Goal: Transaction & Acquisition: Purchase product/service

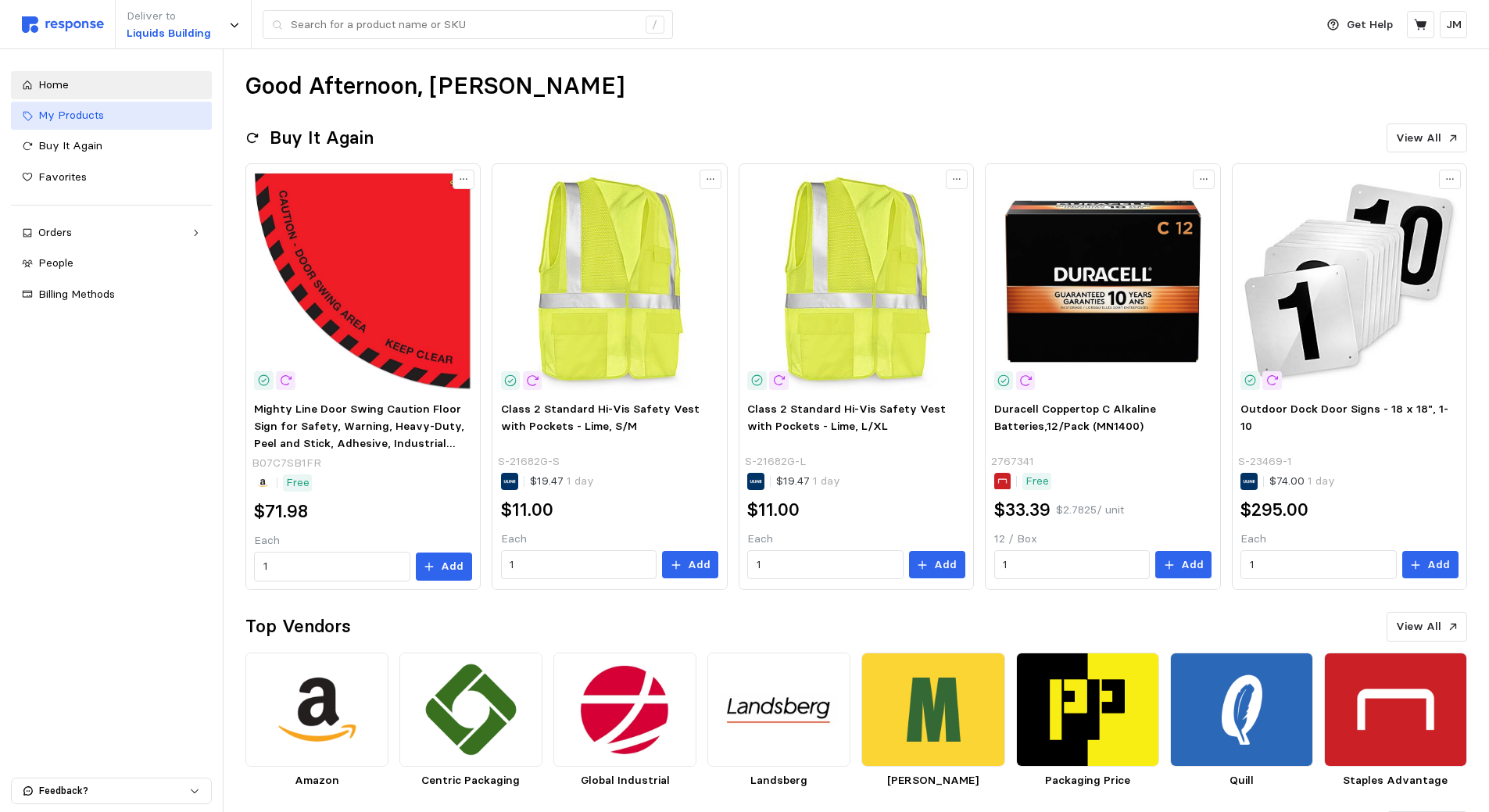
click at [91, 115] on span "My Products" at bounding box center [71, 115] width 66 height 14
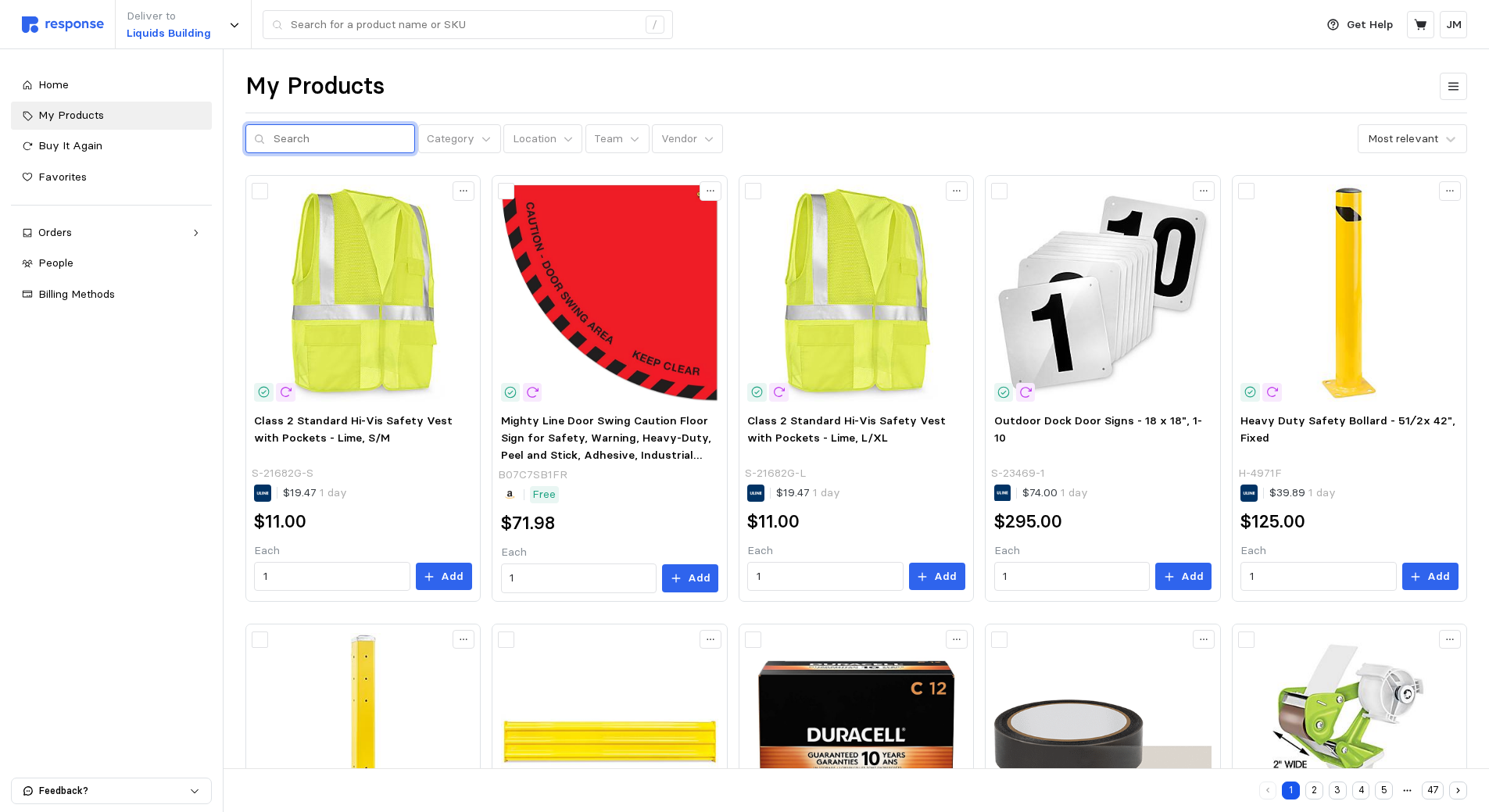
click at [323, 141] on input "text" at bounding box center [340, 138] width 133 height 28
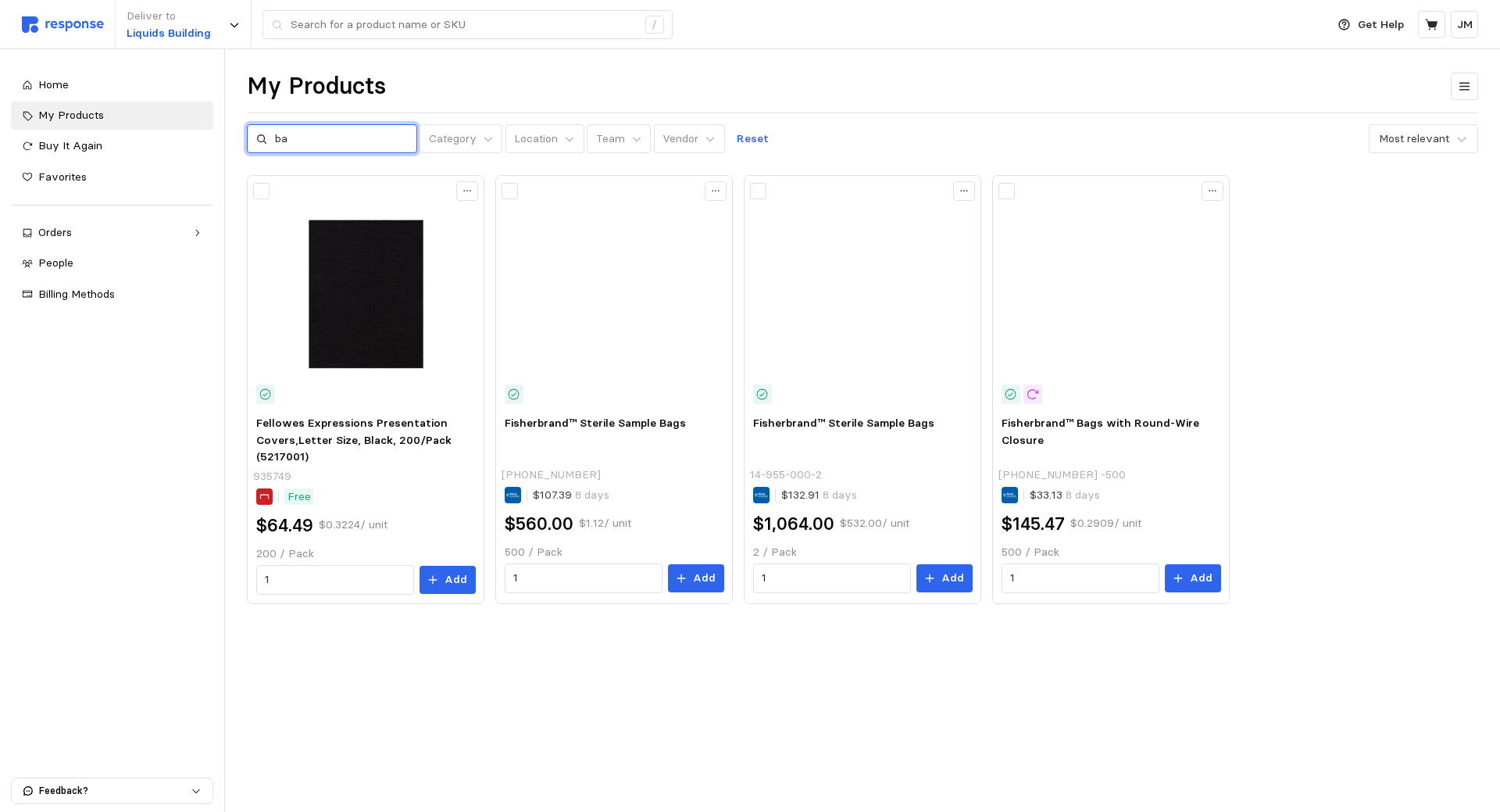
type input "b"
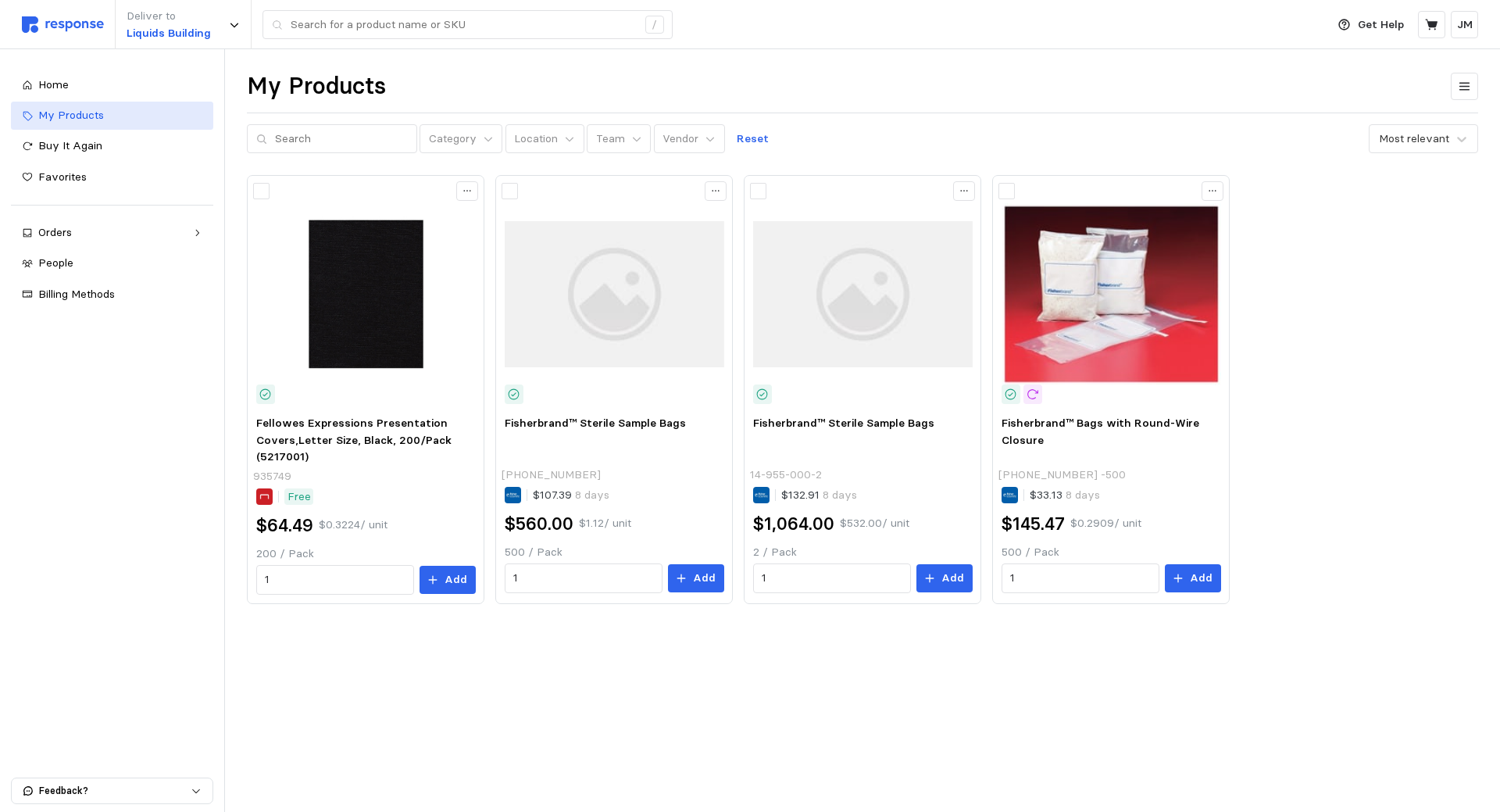
click at [120, 120] on div "My Products" at bounding box center [120, 115] width 164 height 17
click at [72, 89] on div "Home" at bounding box center [120, 85] width 164 height 17
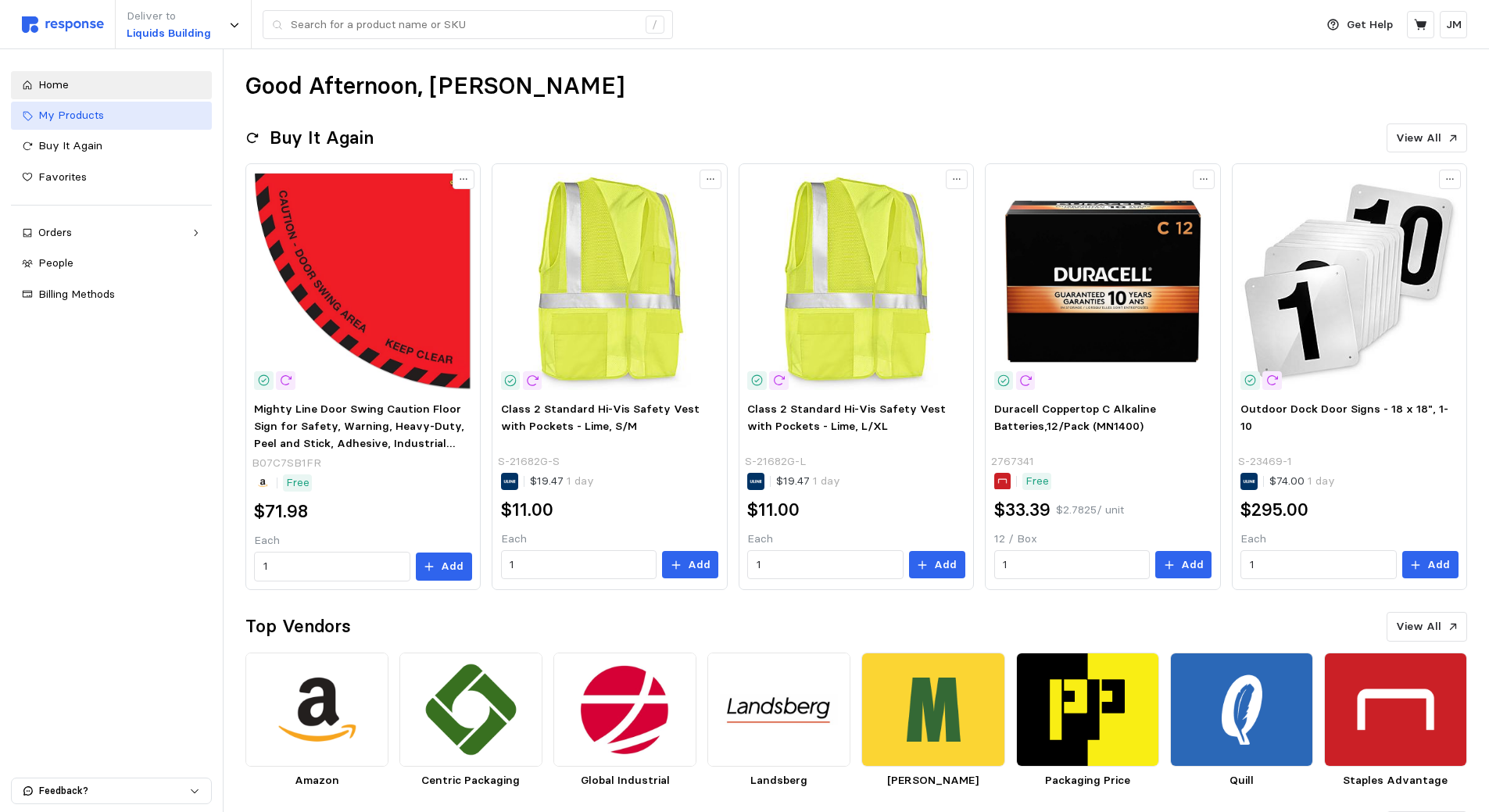
click at [74, 117] on span "My Products" at bounding box center [71, 115] width 66 height 14
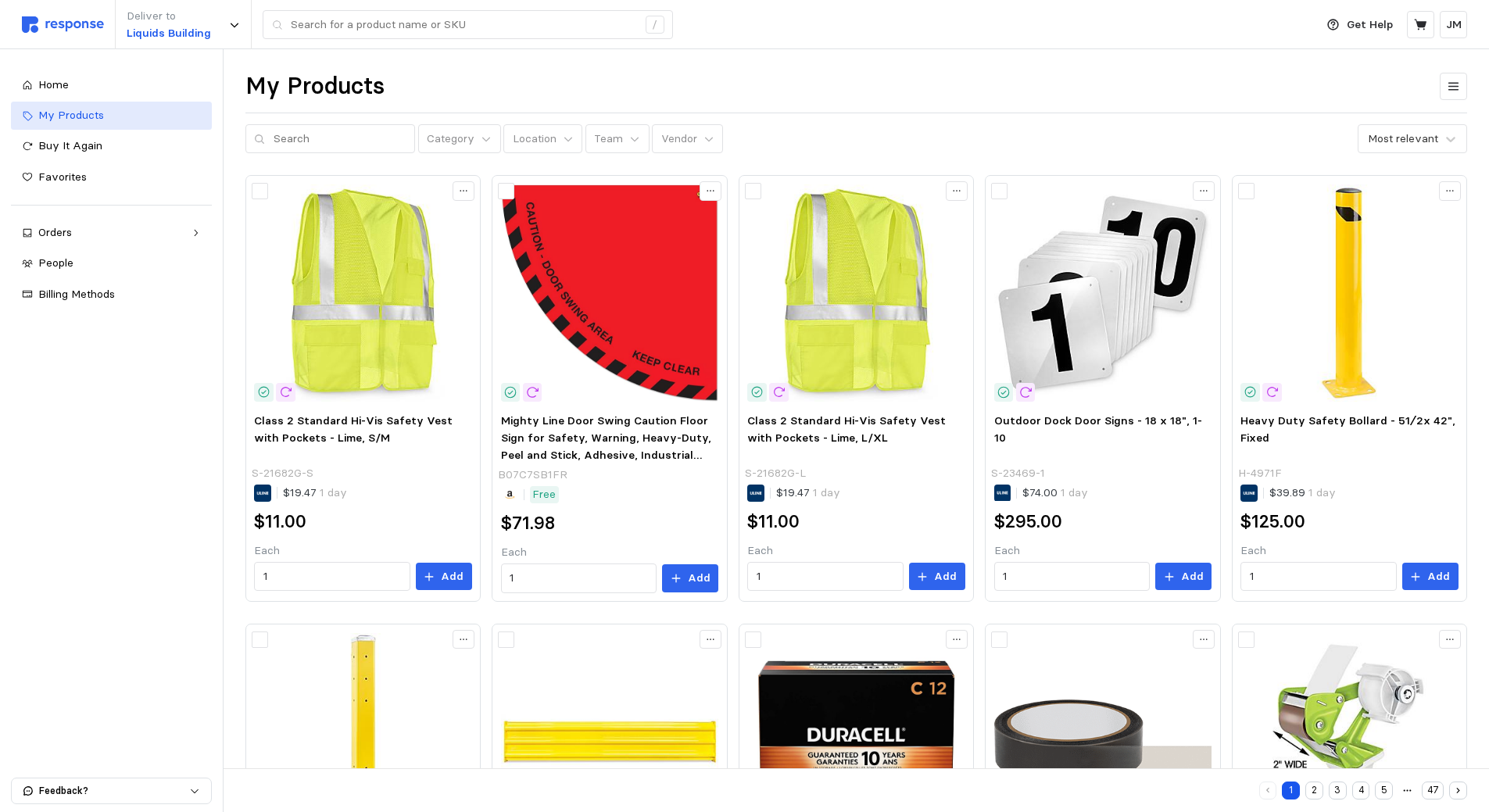
click at [88, 115] on span "My Products" at bounding box center [71, 115] width 66 height 14
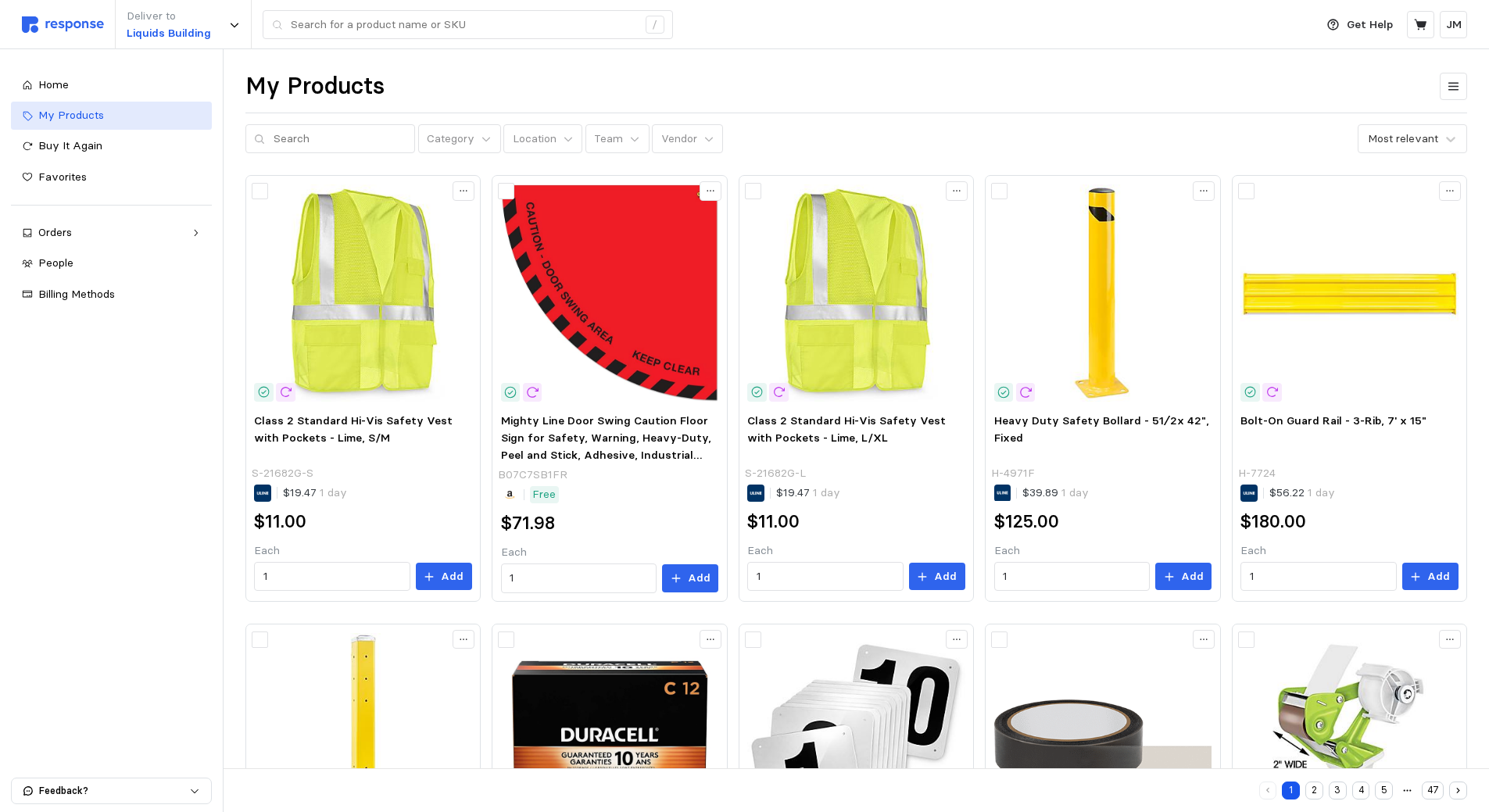
click at [83, 110] on span "My Products" at bounding box center [71, 115] width 66 height 14
click at [304, 135] on input "text" at bounding box center [340, 138] width 133 height 28
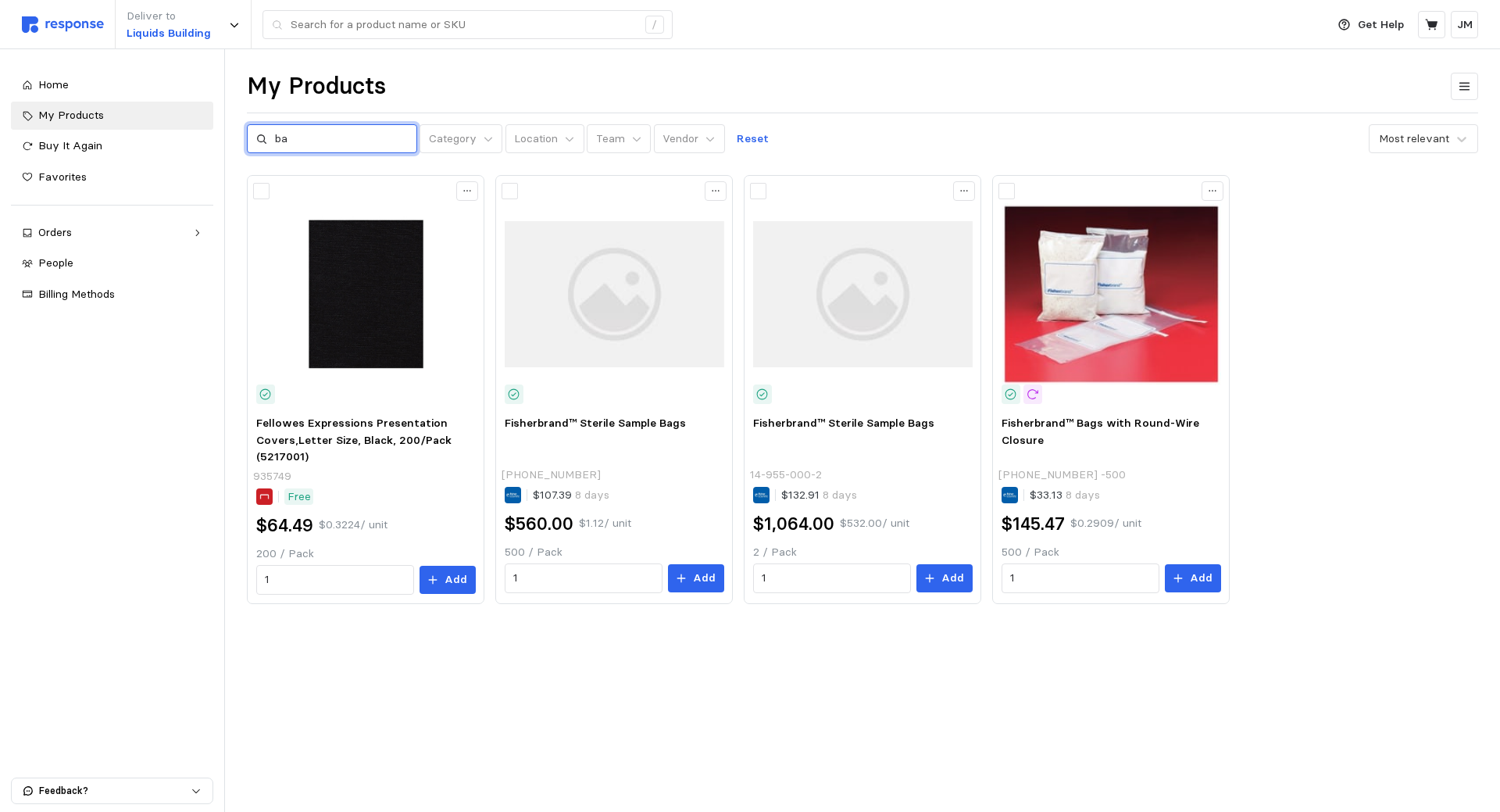
type input "b"
type input "strapping"
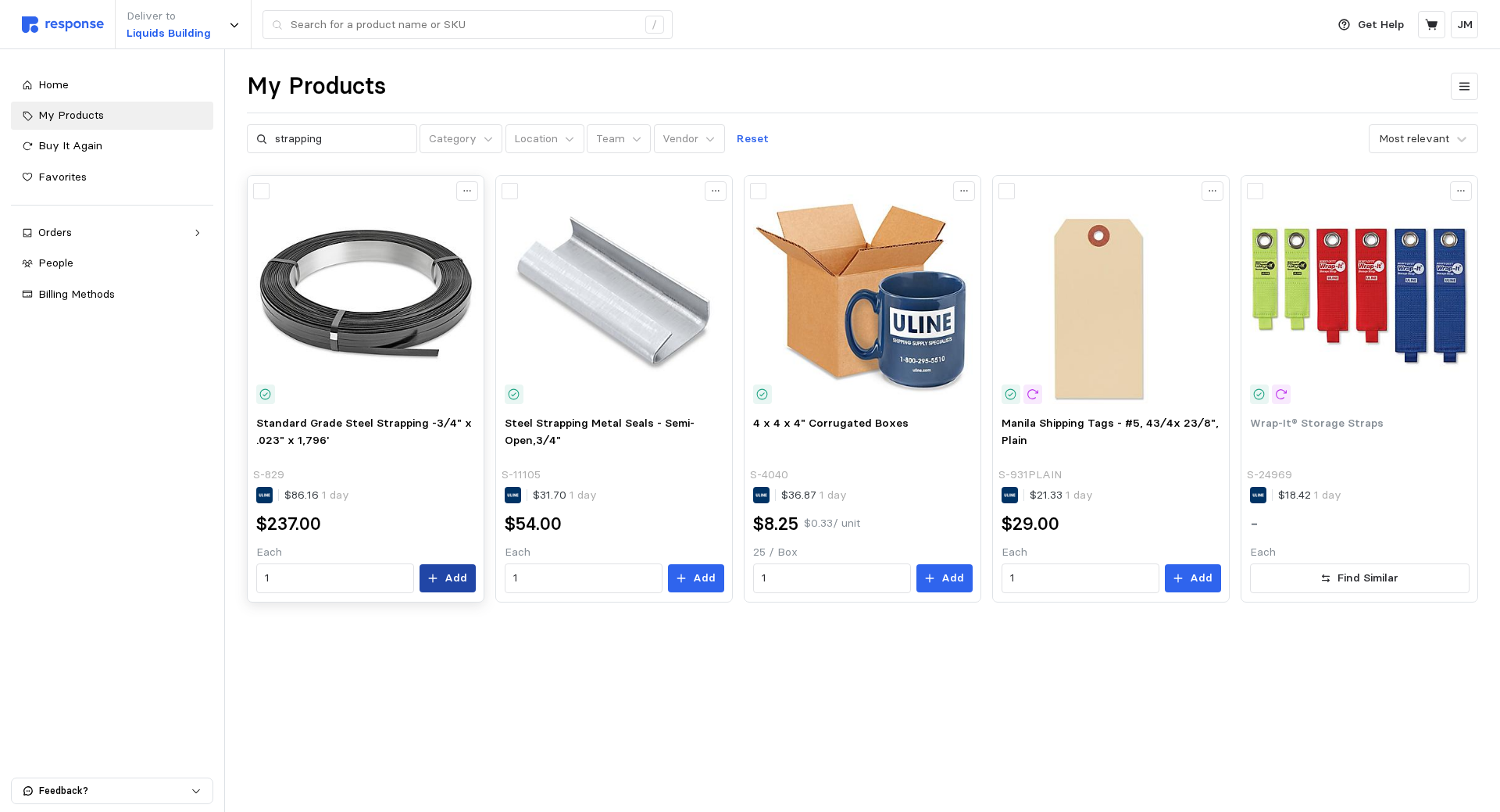
click at [455, 578] on p "Add" at bounding box center [456, 578] width 23 height 17
click at [1344, 52] on p "Standard Grade Steel Strapping -3⁄4" x .023" x 1,796'" at bounding box center [1347, 59] width 218 height 33
click at [1429, 23] on icon at bounding box center [1430, 24] width 12 height 10
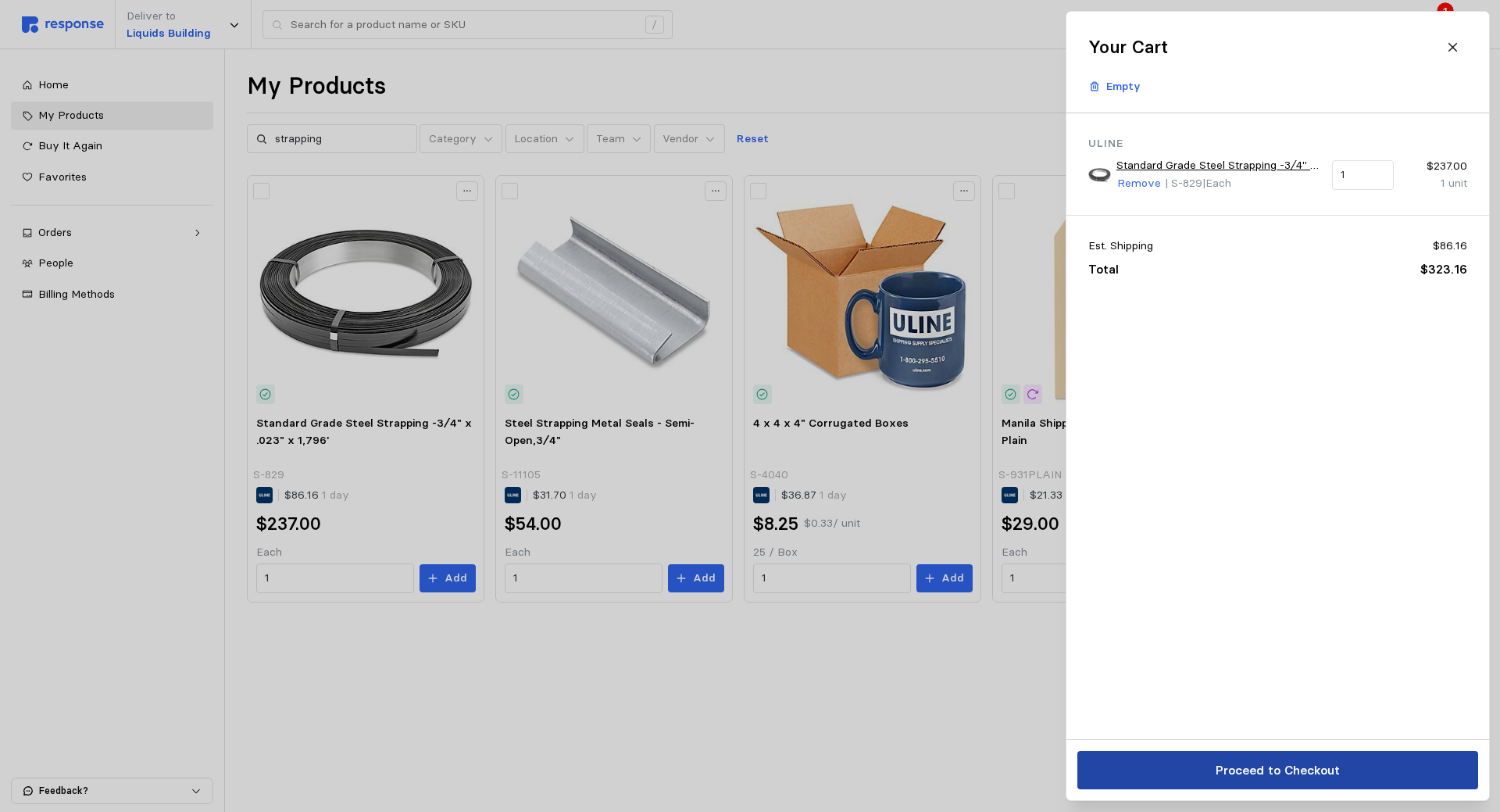
click at [1267, 763] on p "Proceed to Checkout" at bounding box center [1277, 770] width 124 height 19
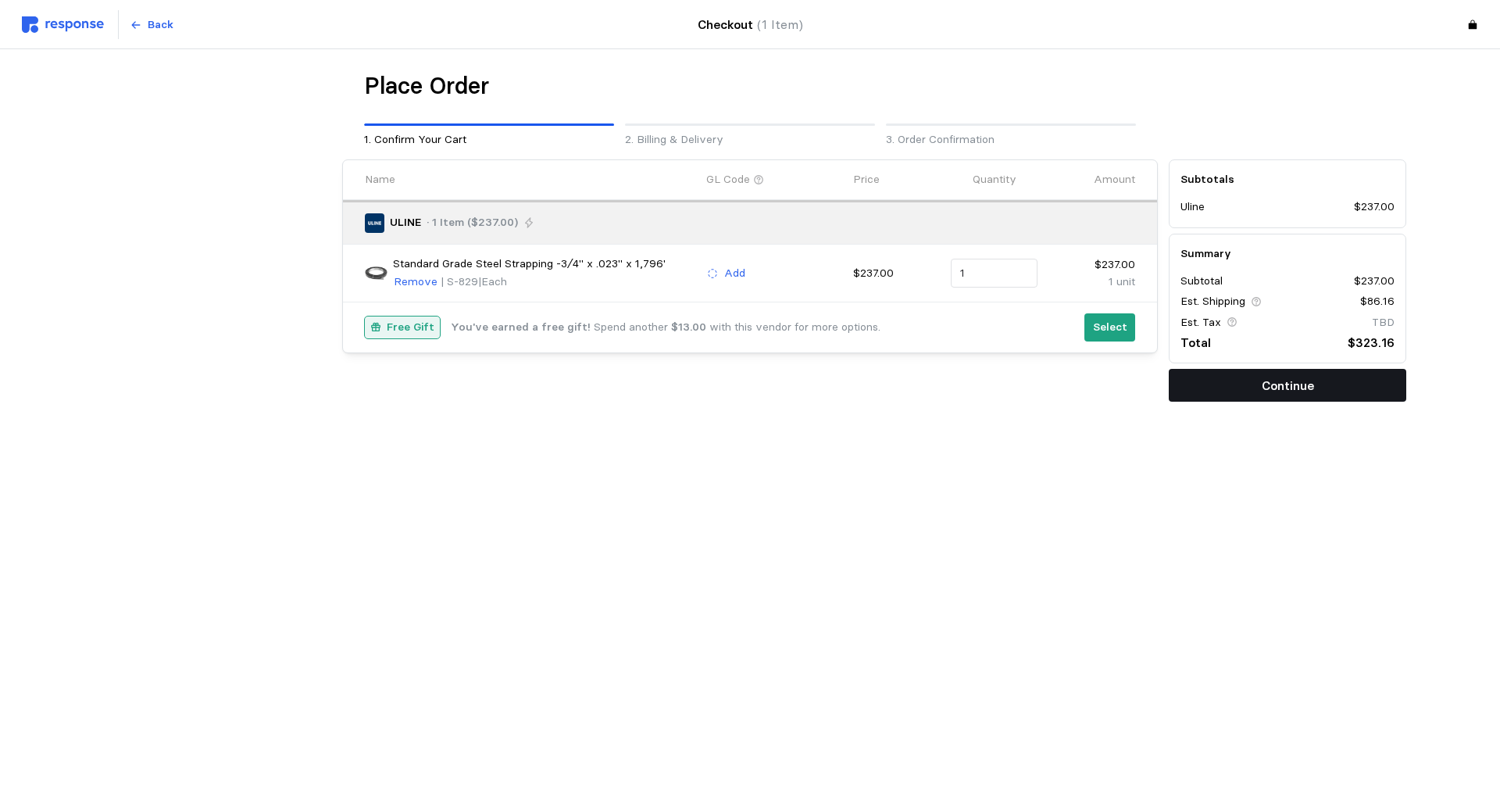
click at [1304, 387] on p "Continue" at bounding box center [1287, 385] width 52 height 19
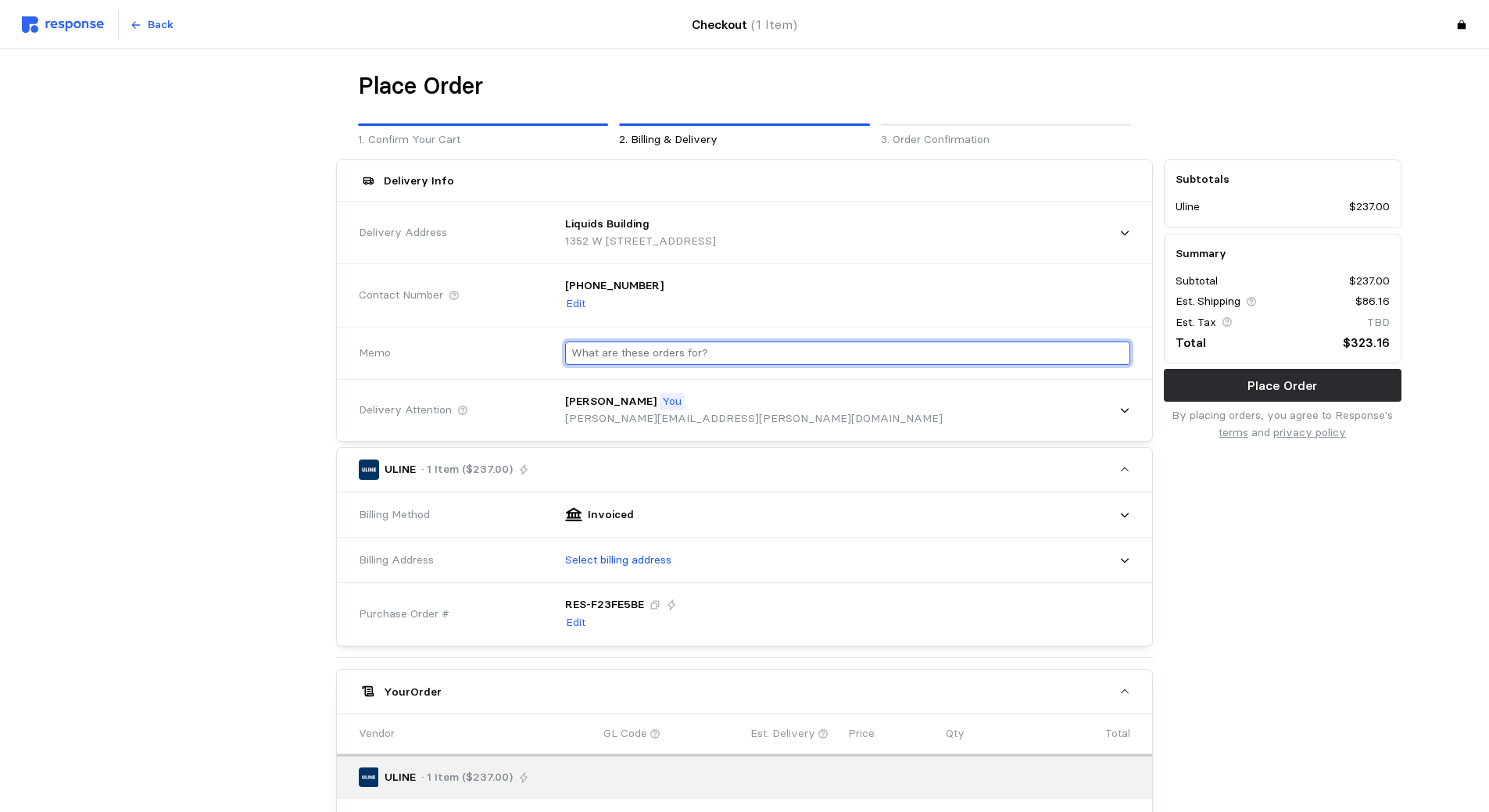
click at [762, 348] on input "text" at bounding box center [848, 354] width 553 height 23
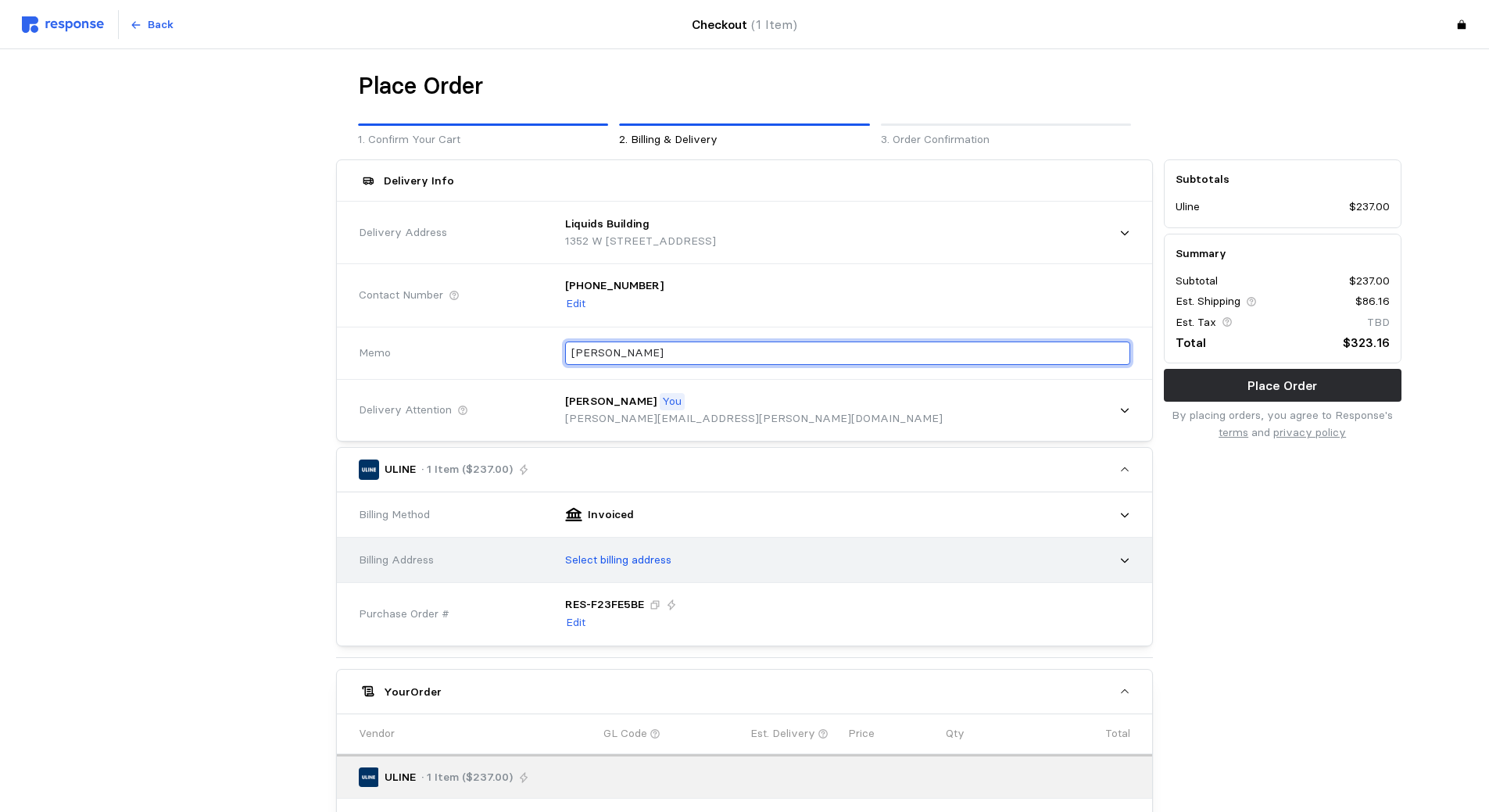
type input "[PERSON_NAME]"
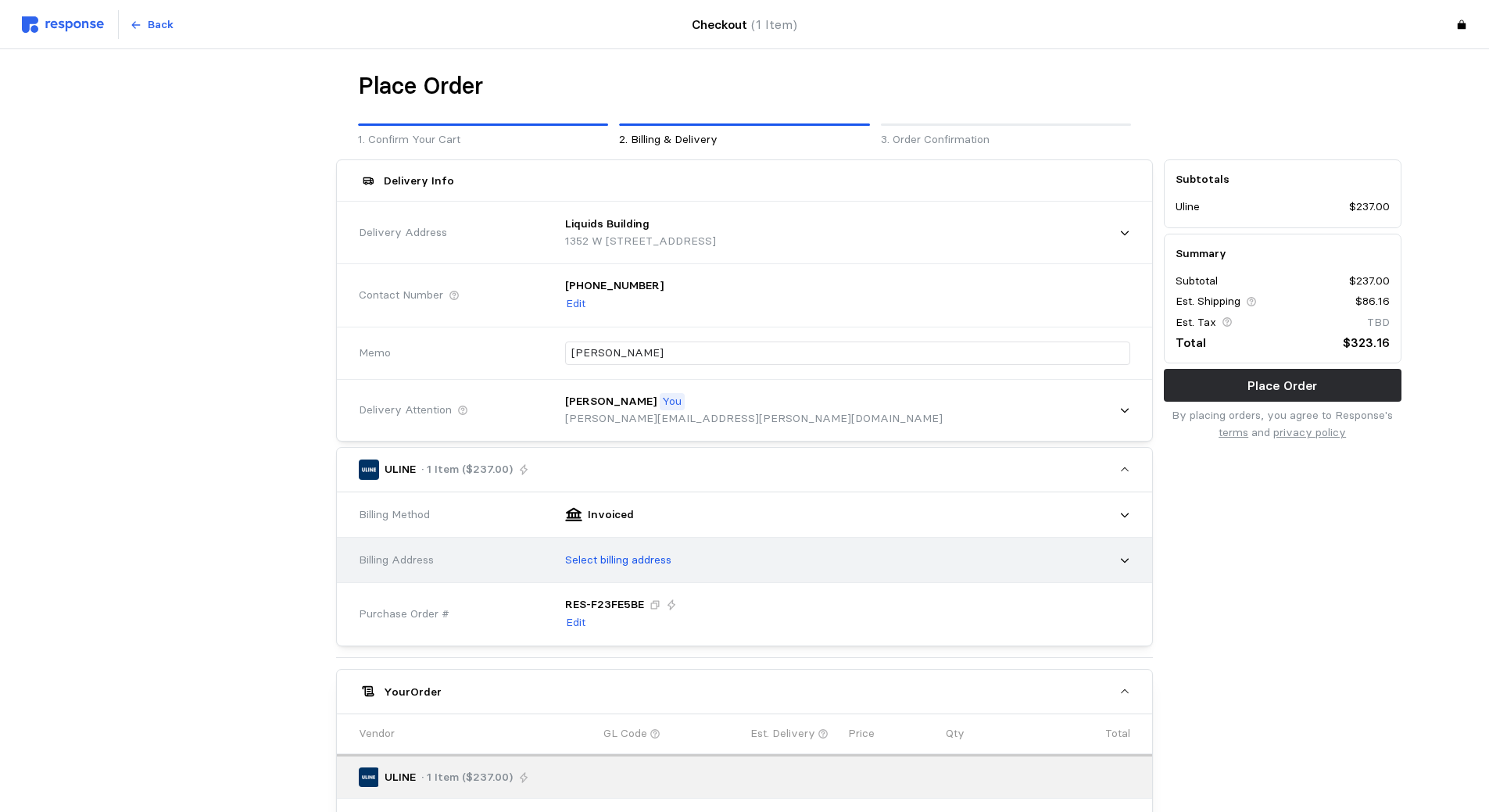
click at [680, 554] on div "Select billing address" at bounding box center [842, 560] width 576 height 39
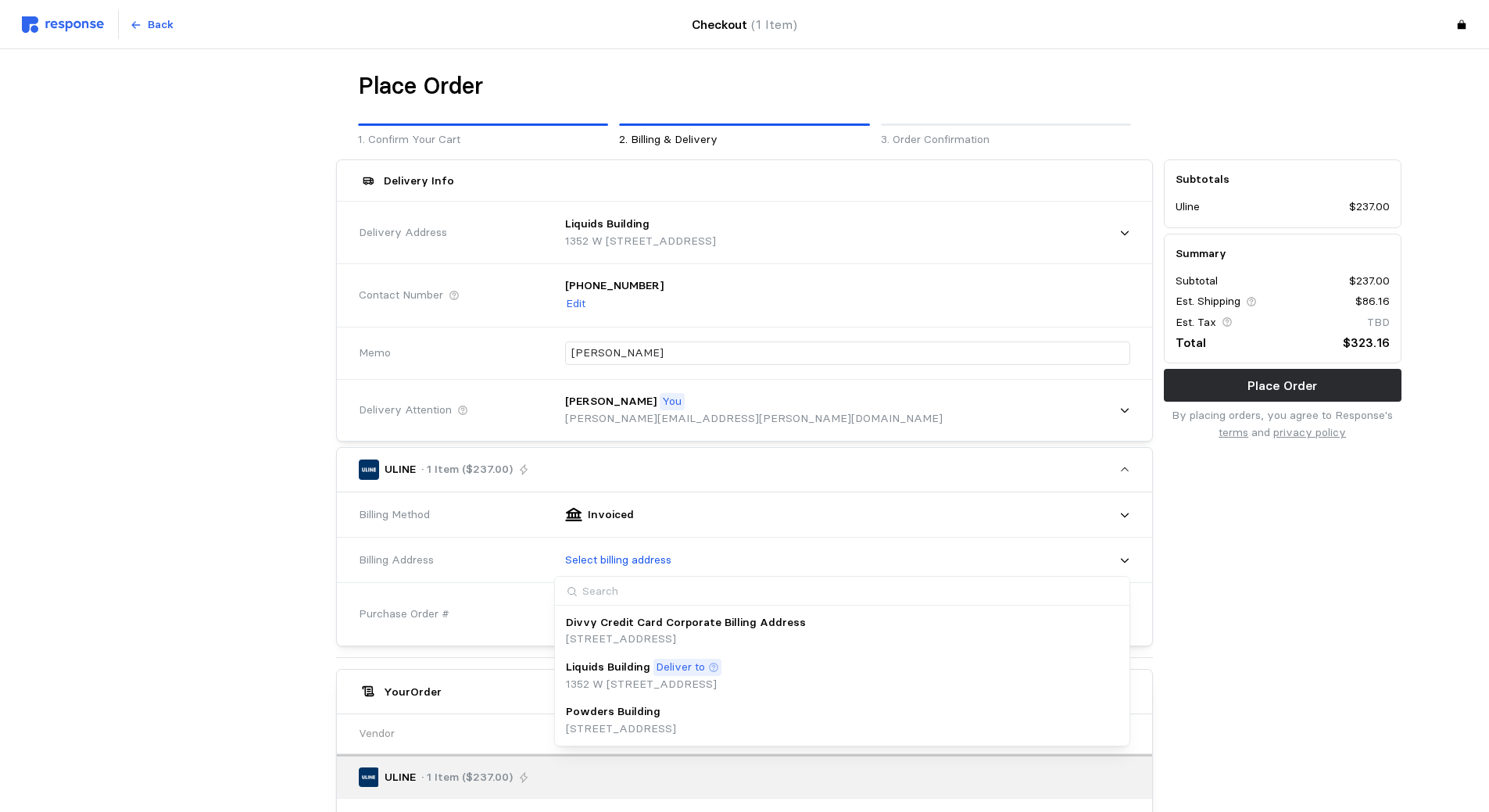
click at [666, 630] on p "Divvy Credit Card Corporate Billing Address" at bounding box center [685, 623] width 240 height 17
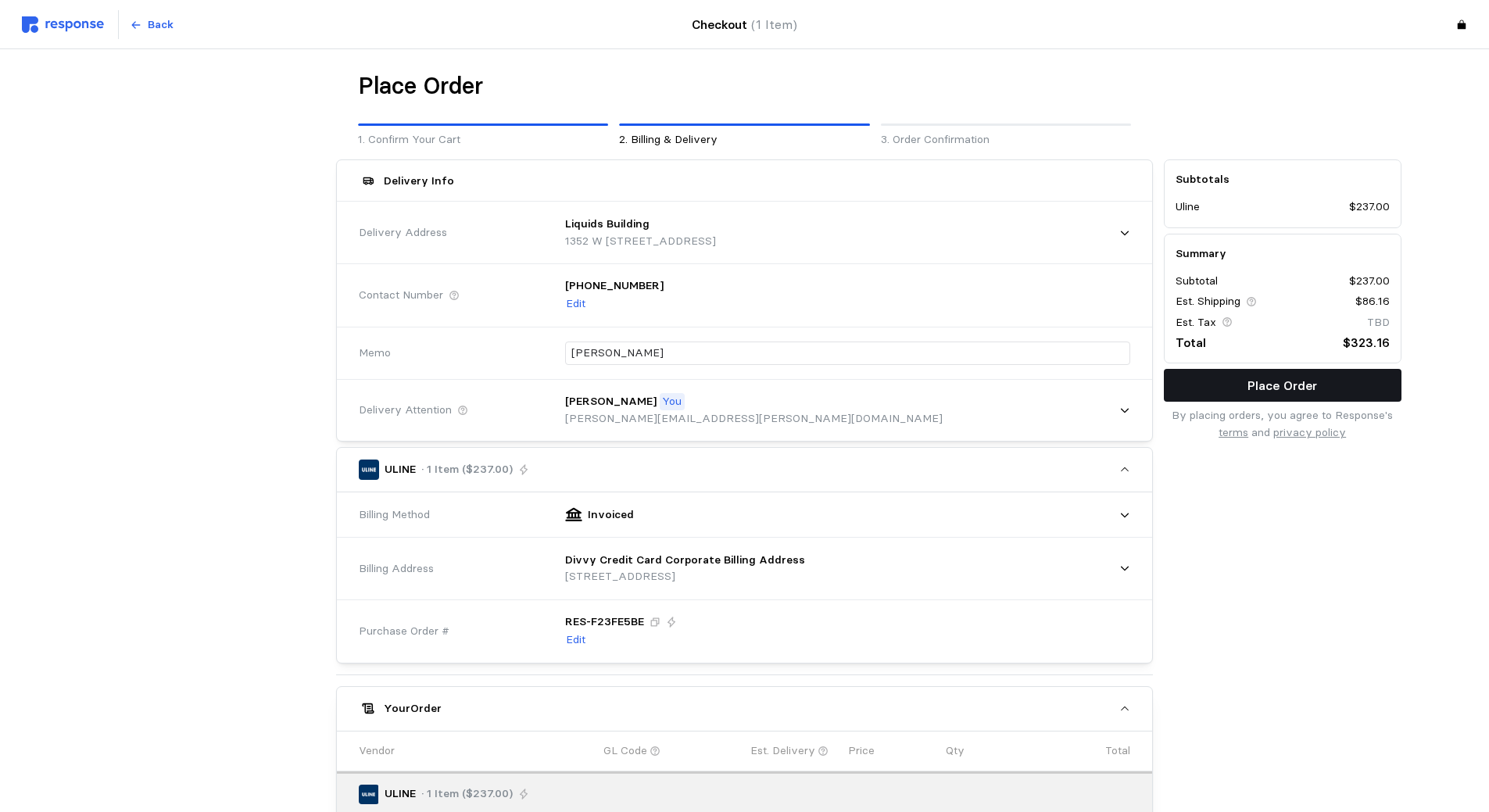
click at [1309, 385] on p "Place Order" at bounding box center [1282, 385] width 70 height 19
